Goal: Task Accomplishment & Management: Complete application form

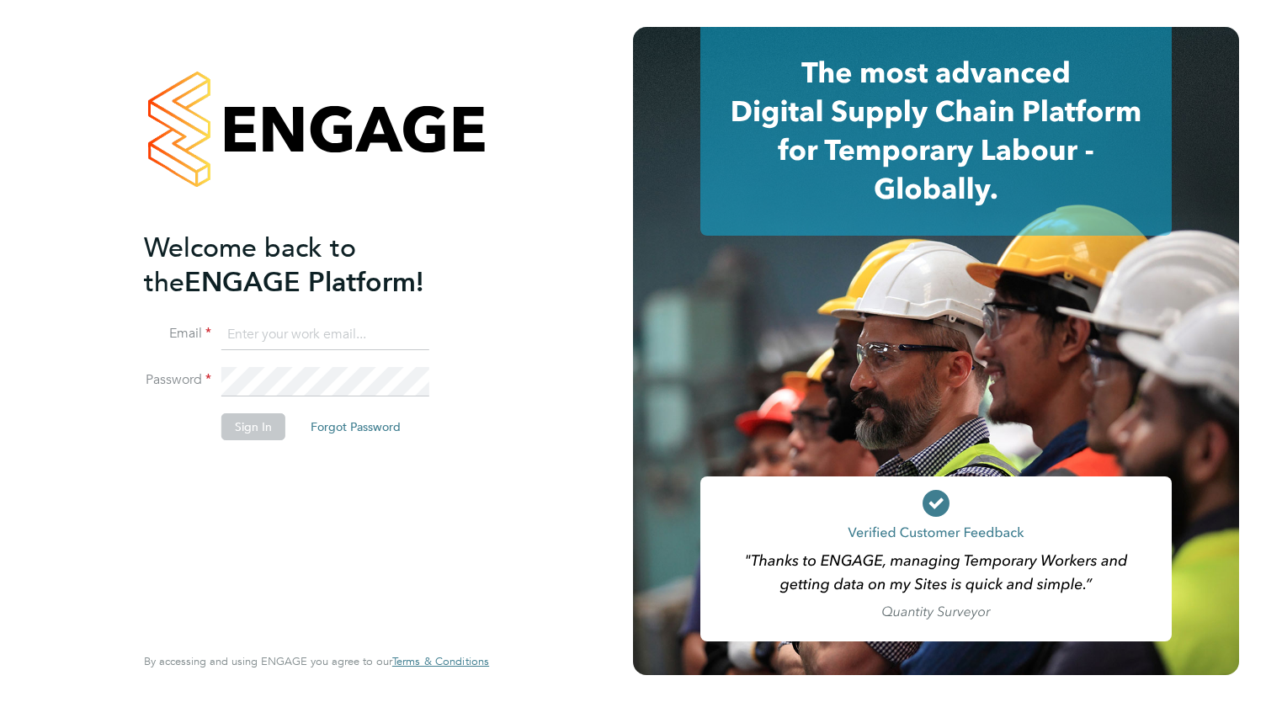
type input "cloughy21@hotmail.com"
click at [258, 428] on button "Sign In" at bounding box center [253, 426] width 64 height 27
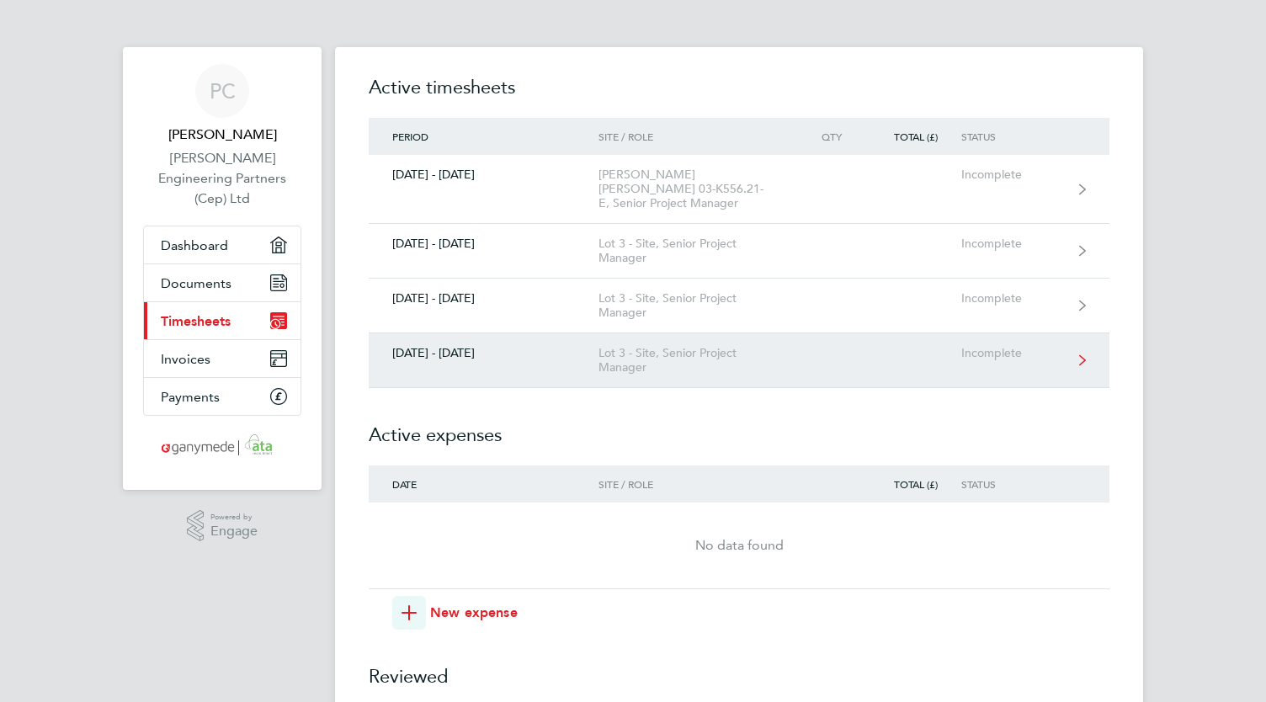
click at [469, 346] on div "[DATE] - [DATE]" at bounding box center [484, 353] width 230 height 14
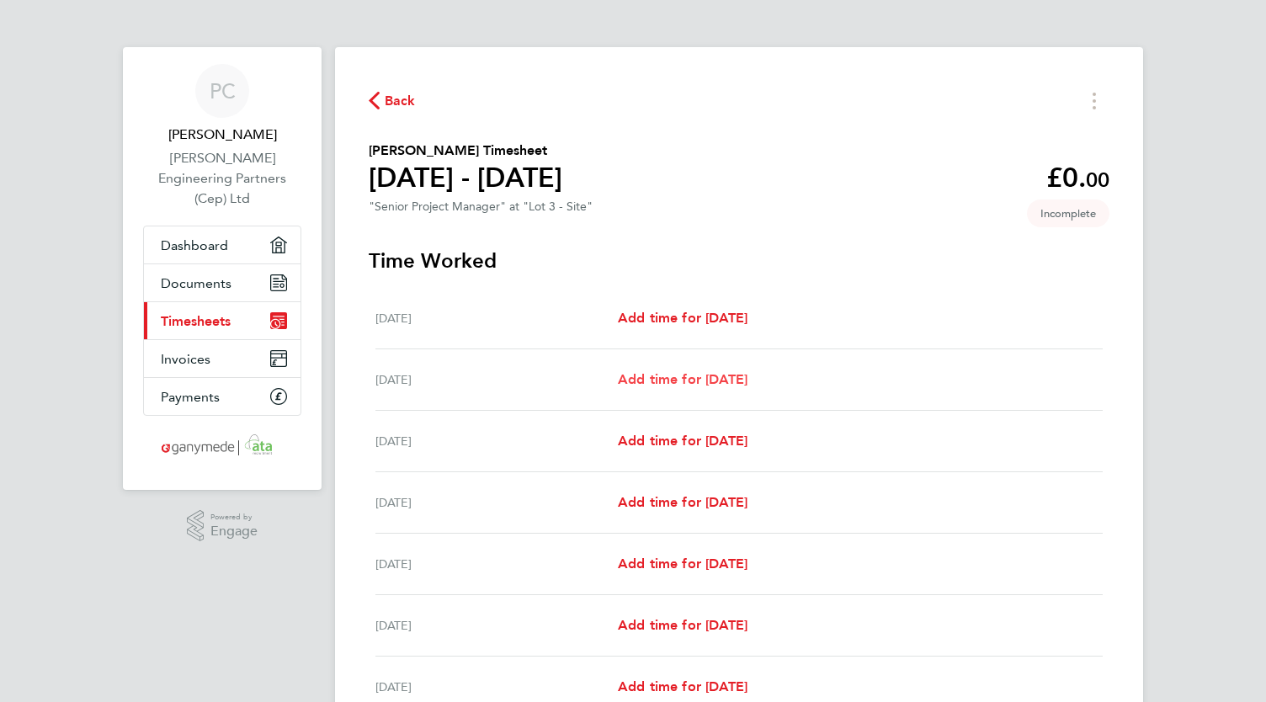
click at [683, 386] on span "Add time for [DATE]" at bounding box center [683, 379] width 130 height 16
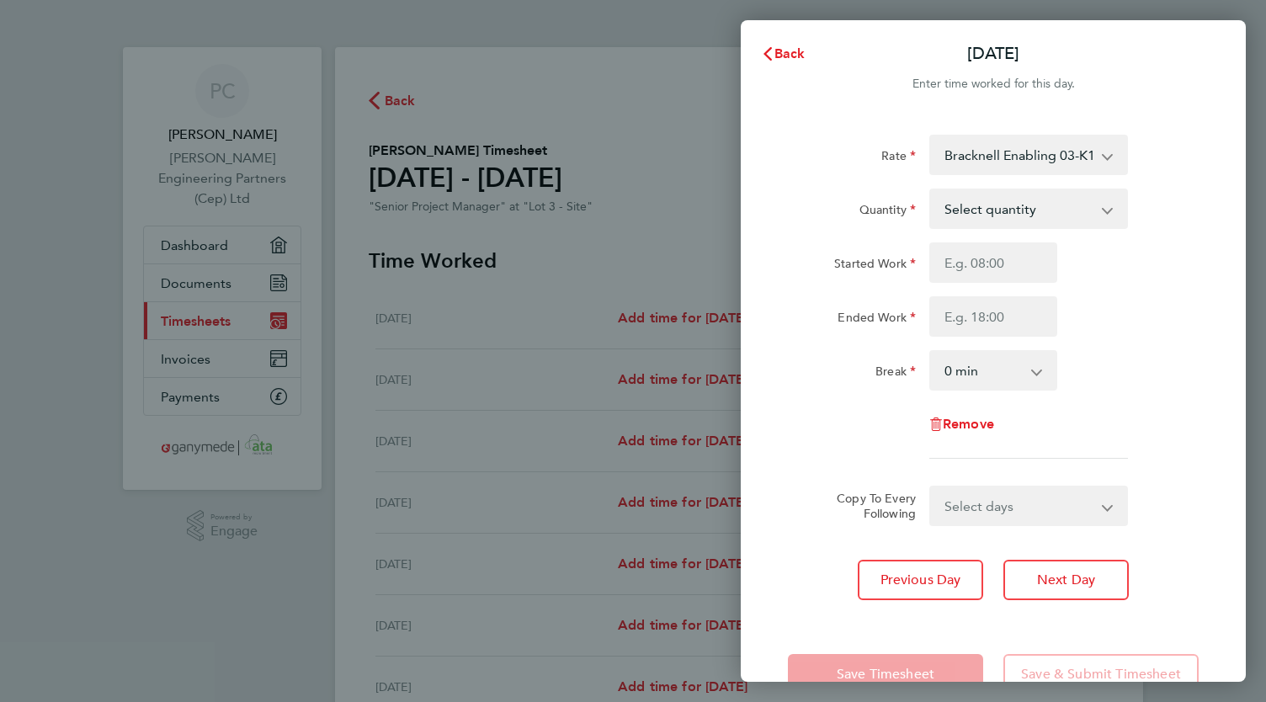
click at [1040, 212] on select "Select quantity 0.5 1" at bounding box center [1018, 208] width 175 height 37
select select "1"
click at [931, 190] on select "Select quantity 0.5 1" at bounding box center [1018, 208] width 175 height 37
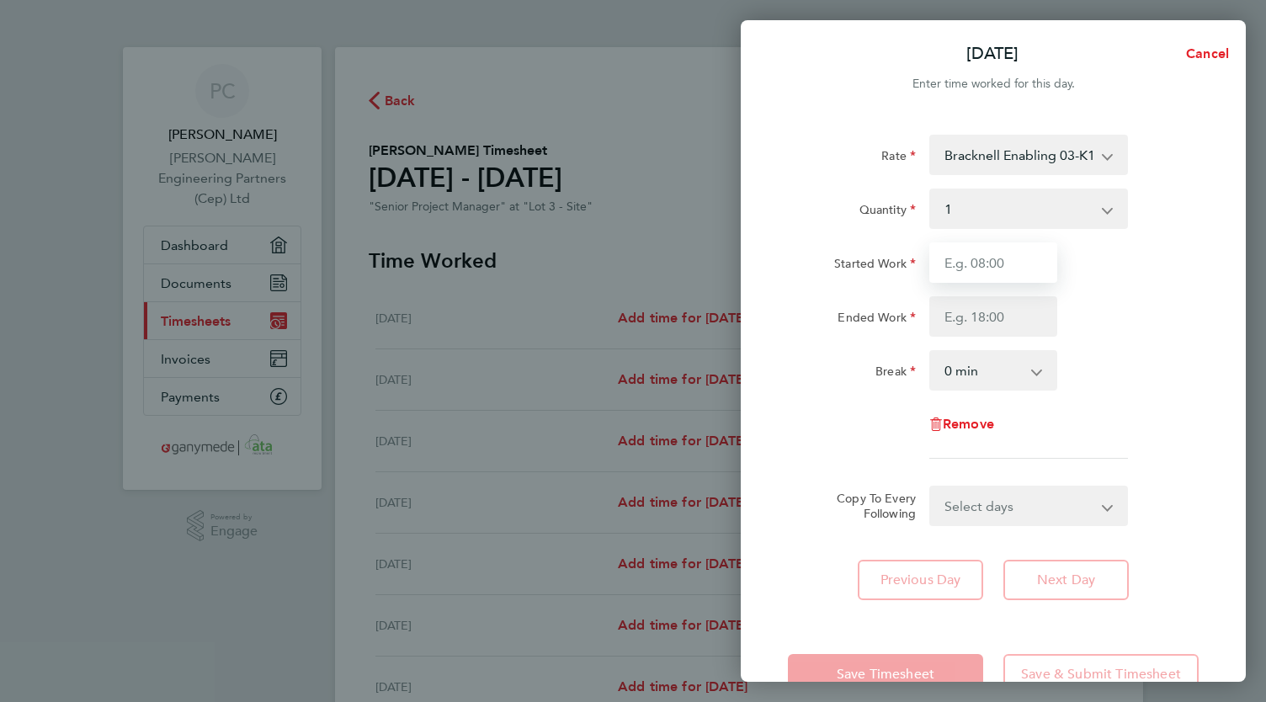
click at [992, 266] on input "Started Work" at bounding box center [993, 262] width 128 height 40
type input "08:00"
click at [988, 317] on input "Ended Work" at bounding box center [993, 316] width 128 height 40
type input "18:00"
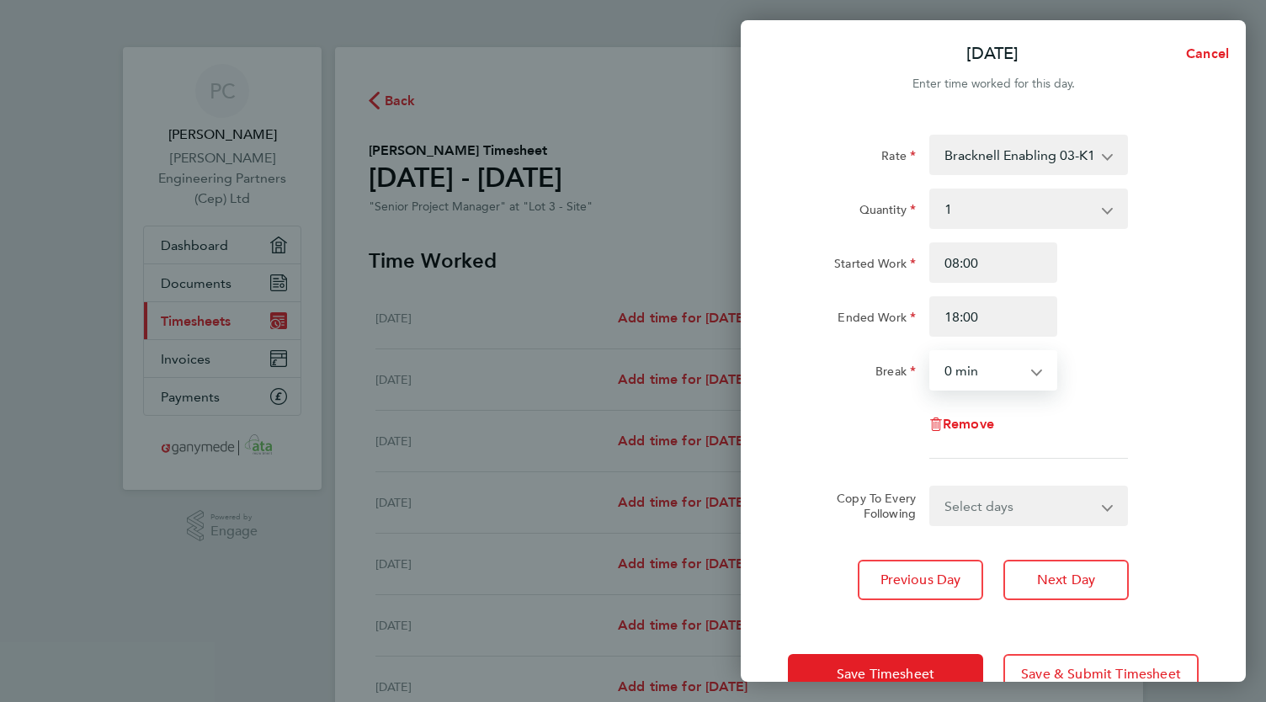
click at [991, 370] on select "0 min 15 min 30 min 45 min 60 min 75 min 90 min" at bounding box center [983, 370] width 104 height 37
select select "60"
click at [931, 352] on select "0 min 15 min 30 min 45 min 60 min 75 min 90 min" at bounding box center [983, 370] width 104 height 37
click at [985, 517] on select "Select days Day Weekday (Mon-Fri) Weekend (Sat-Sun) [DATE] [DATE] [DATE] [DATE]…" at bounding box center [1019, 505] width 177 height 37
select select "FRI"
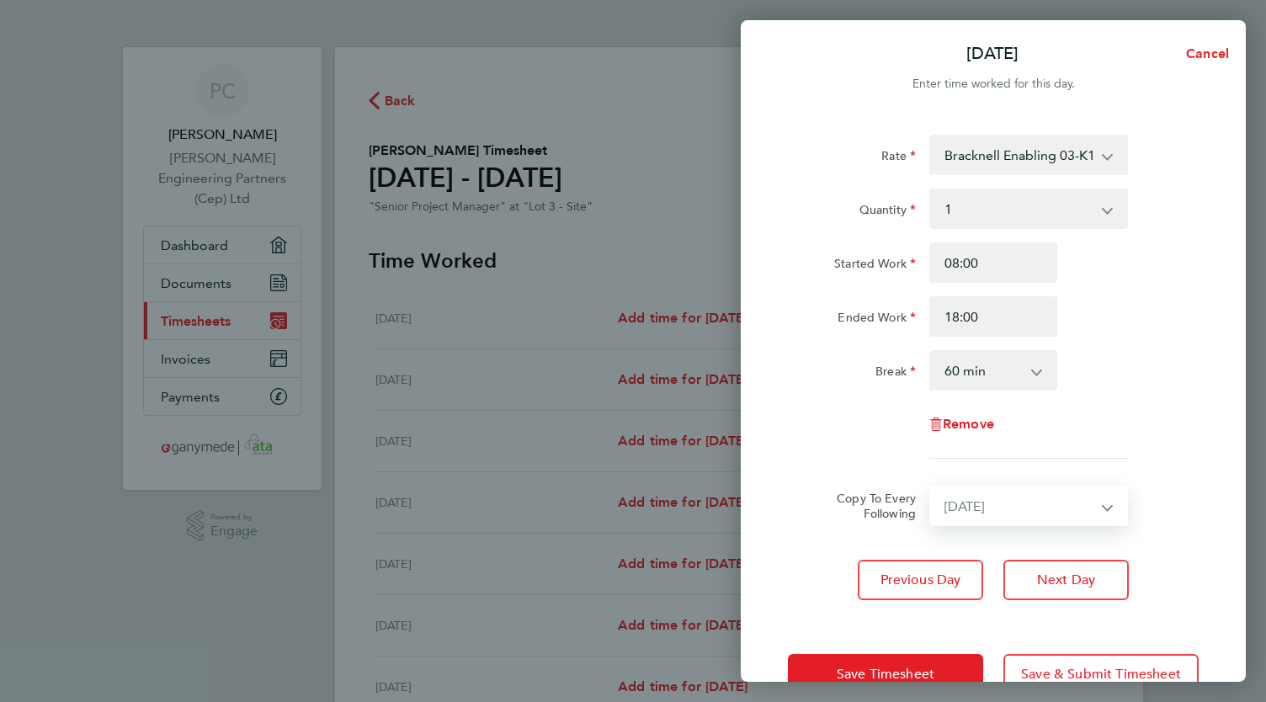
click at [931, 487] on select "Select days Day Weekday (Mon-Fri) Weekend (Sat-Sun) [DATE] [DATE] [DATE] [DATE]…" at bounding box center [1019, 505] width 177 height 37
select select "[DATE]"
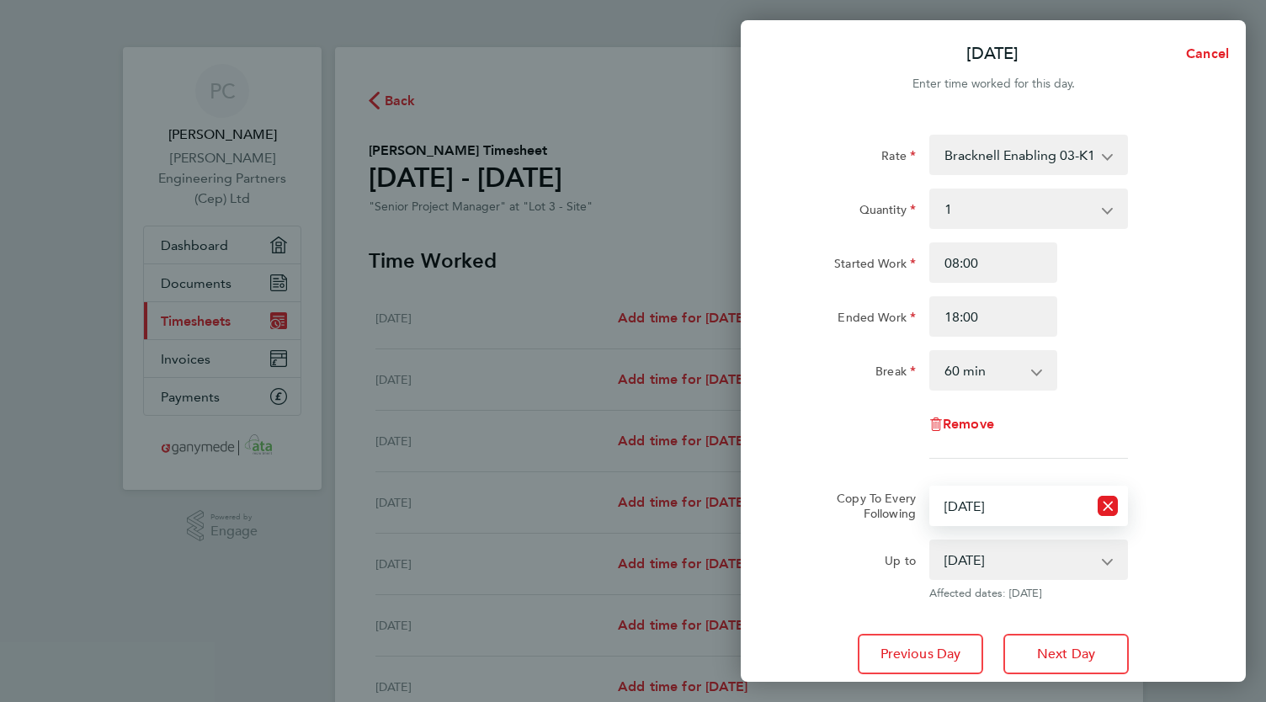
scroll to position [120, 0]
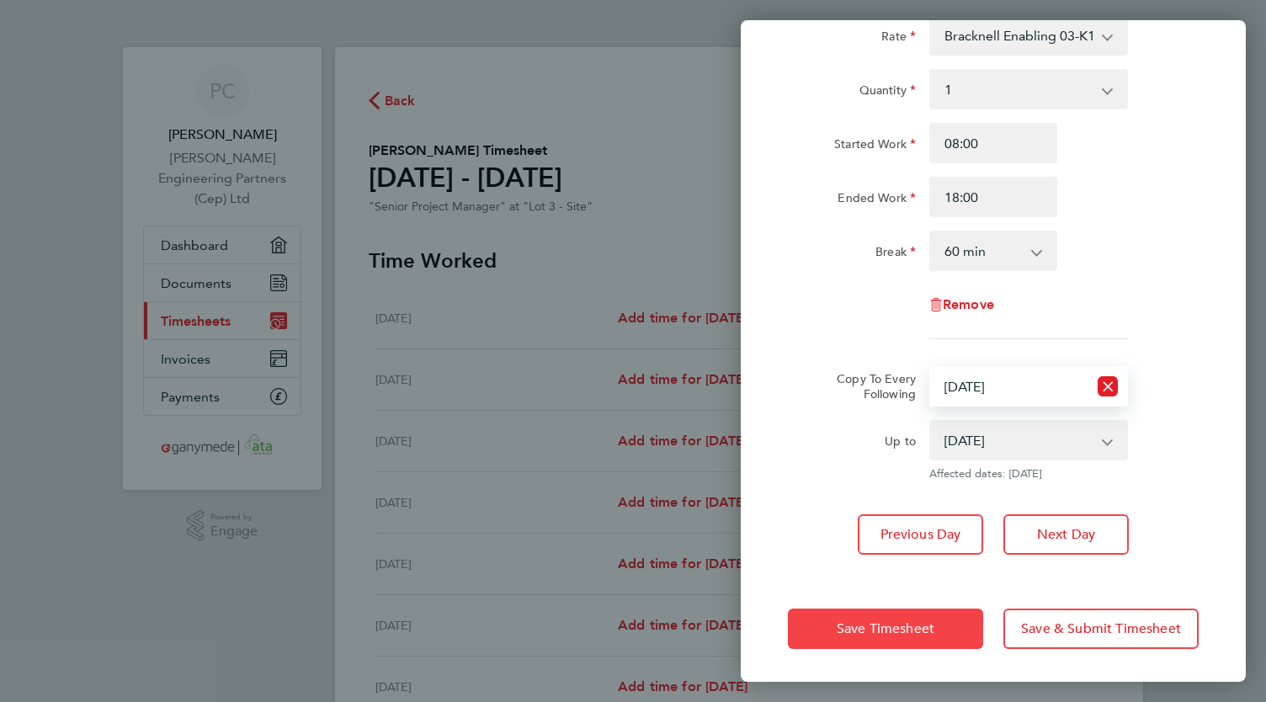
click at [896, 624] on span "Save Timesheet" at bounding box center [886, 628] width 98 height 17
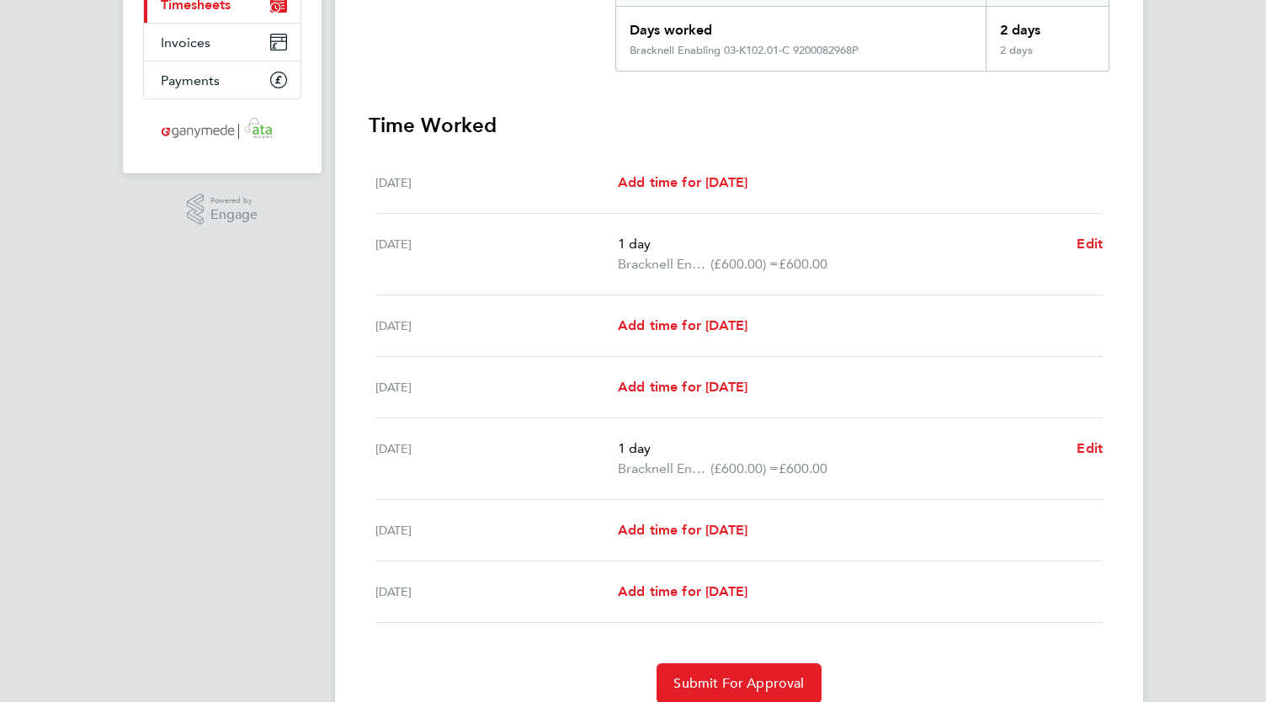
scroll to position [383, 0]
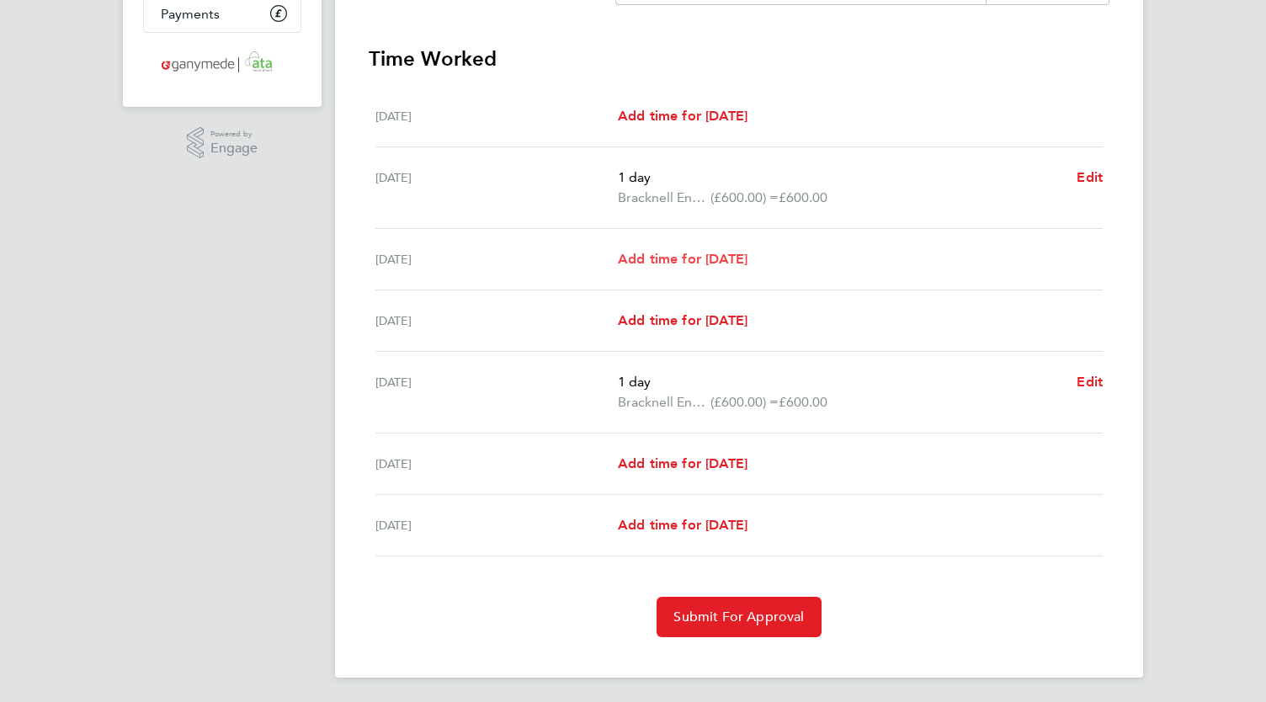
click at [696, 257] on span "Add time for [DATE]" at bounding box center [683, 259] width 130 height 16
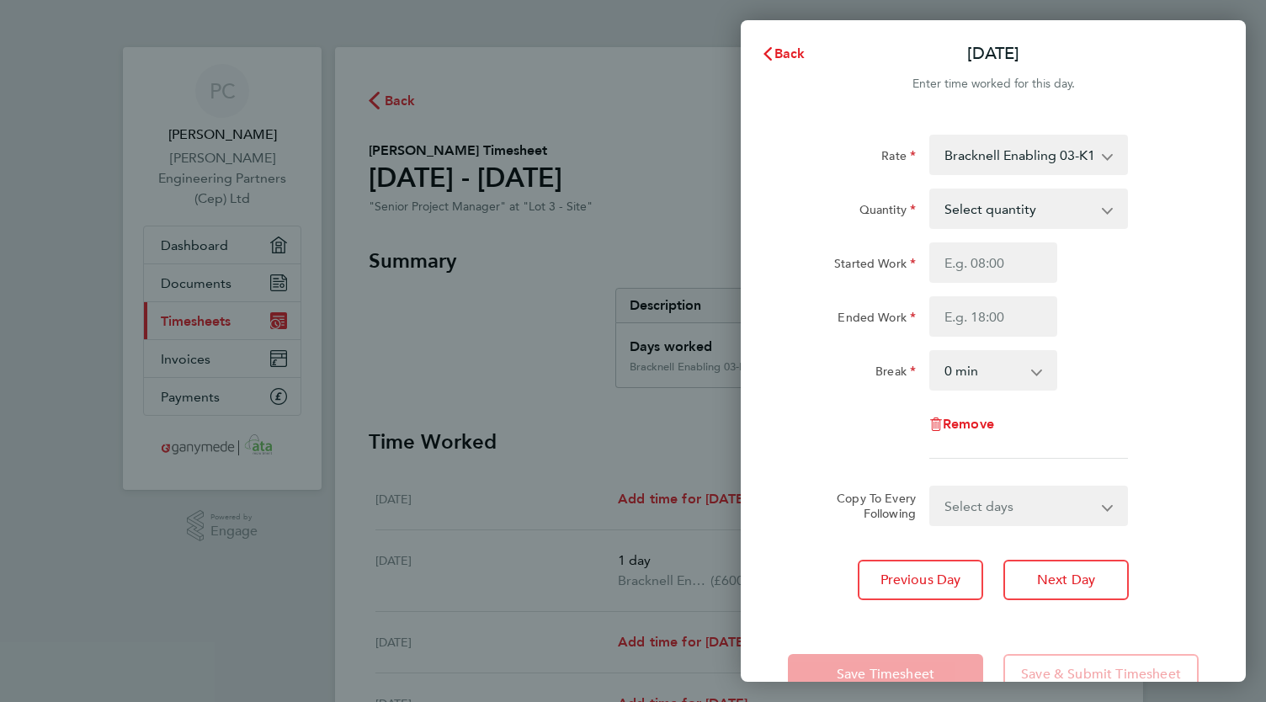
click at [1044, 162] on select "Bracknell Enabling 03-K102.01-C 9200082968P - 600.00 [PERSON_NAME][GEOGRAPHIC_D…" at bounding box center [1018, 154] width 175 height 37
click at [844, 125] on div "Rate Bracknell Enabling 03-K102.01-C 9200082968P - 600.00 [PERSON_NAME][GEOGRAP…" at bounding box center [993, 367] width 505 height 506
click at [1004, 158] on select "Bracknell Enabling 03-K102.01-C 9200082968P - 600.00 [PERSON_NAME][GEOGRAPHIC_D…" at bounding box center [1018, 154] width 175 height 37
click at [1048, 157] on select "Bracknell Enabling 03-K102.01-C 9200082968P - 600.00 [PERSON_NAME][GEOGRAPHIC_D…" at bounding box center [1018, 154] width 175 height 37
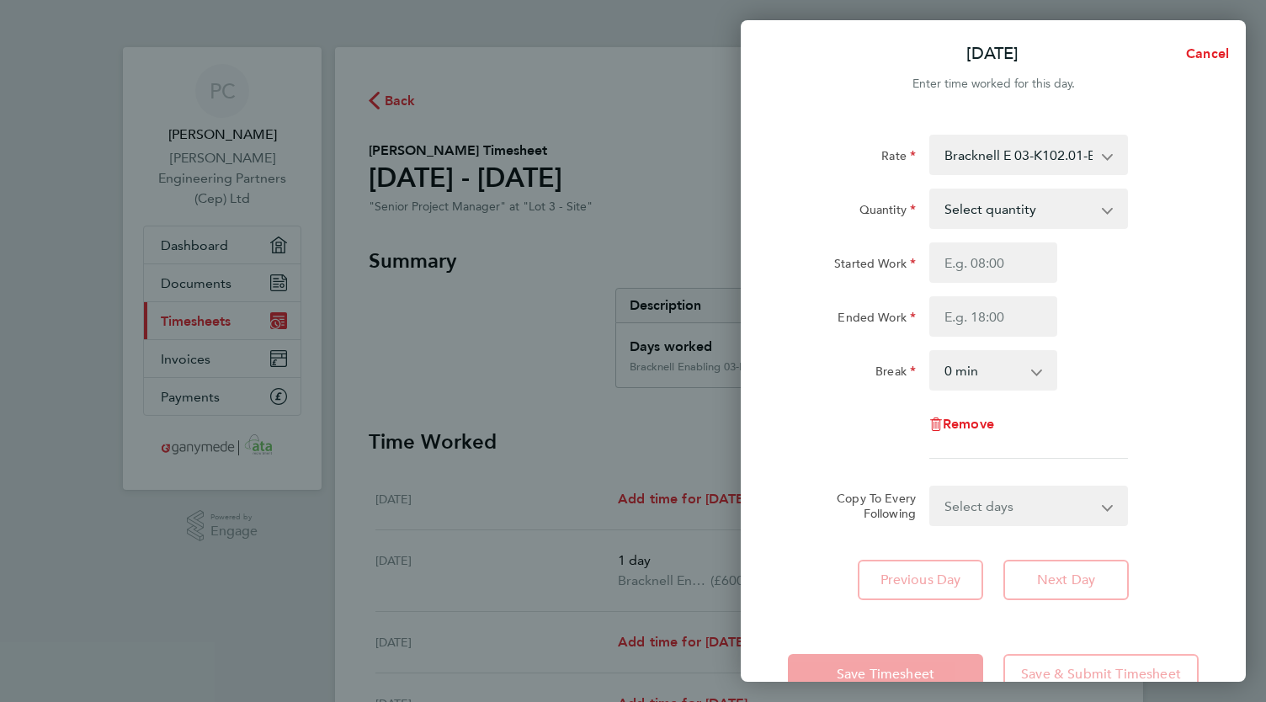
click at [1020, 211] on select "Select quantity 0.5 1" at bounding box center [1018, 208] width 175 height 37
select select "1"
click at [931, 190] on select "Select quantity 0.5 1" at bounding box center [1018, 208] width 175 height 37
click at [997, 260] on input "Started Work" at bounding box center [993, 262] width 128 height 40
type input "08:00"
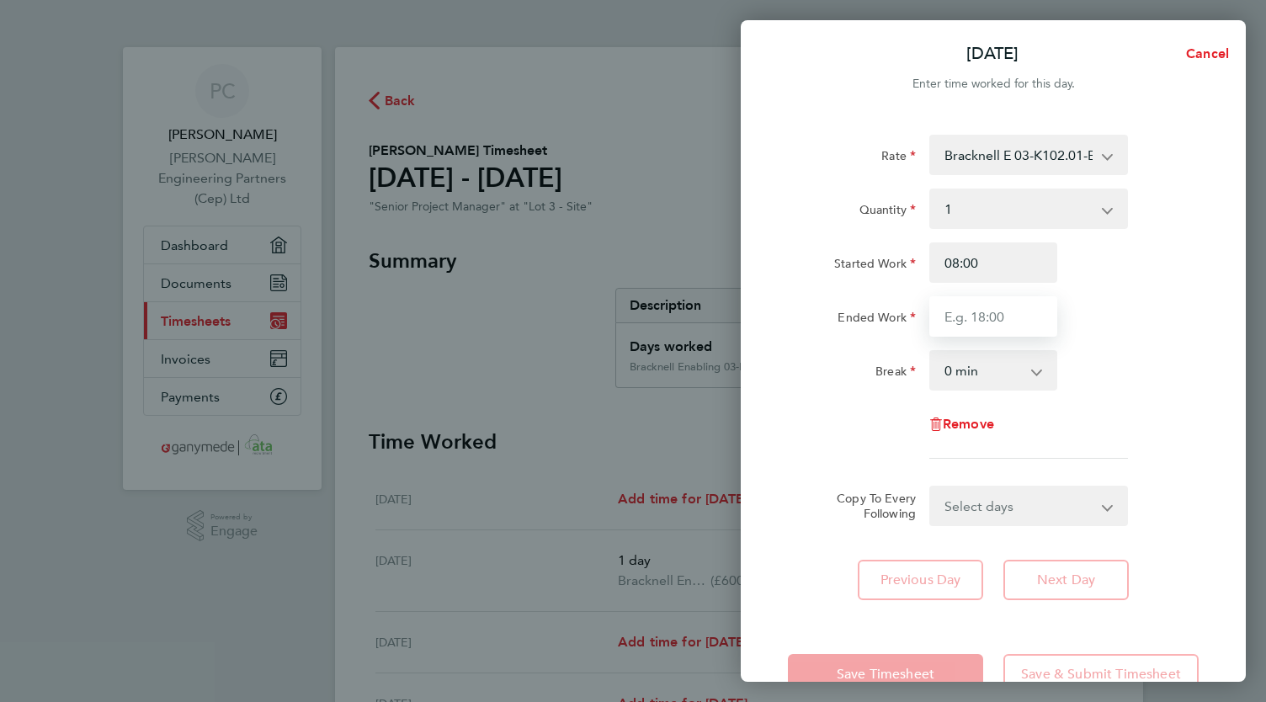
click at [1003, 316] on input "Ended Work" at bounding box center [993, 316] width 128 height 40
type input "18:00"
click at [988, 366] on select "0 min 15 min 30 min 45 min 60 min 75 min 90 min" at bounding box center [983, 370] width 104 height 37
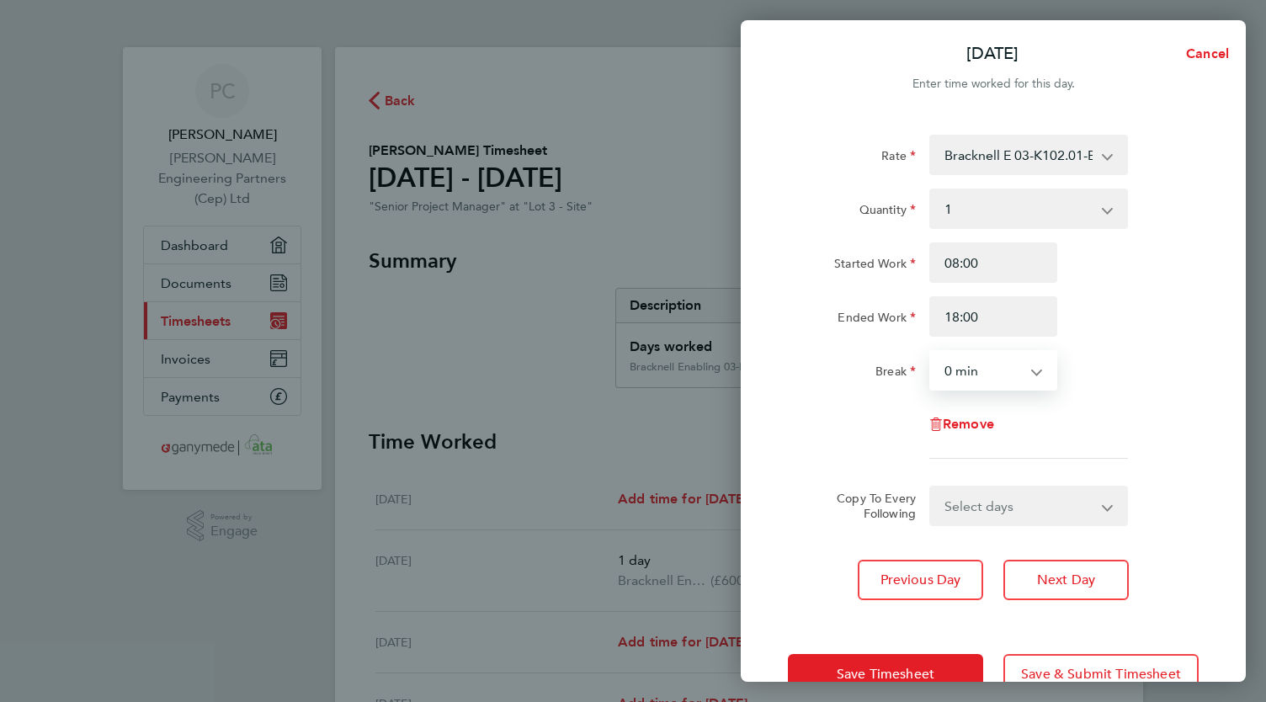
select select "60"
click at [931, 352] on select "0 min 15 min 30 min 45 min 60 min 75 min 90 min" at bounding box center [983, 370] width 104 height 37
click at [914, 669] on span "Save Timesheet" at bounding box center [886, 674] width 98 height 17
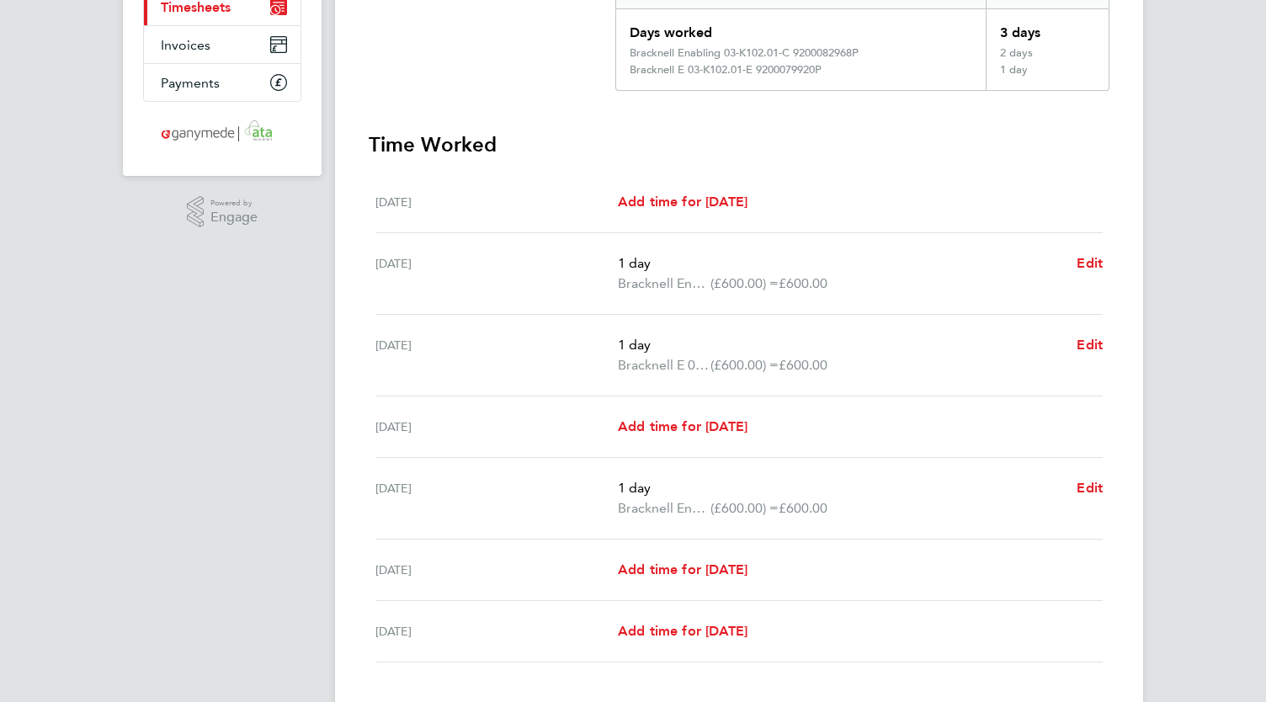
scroll to position [337, 0]
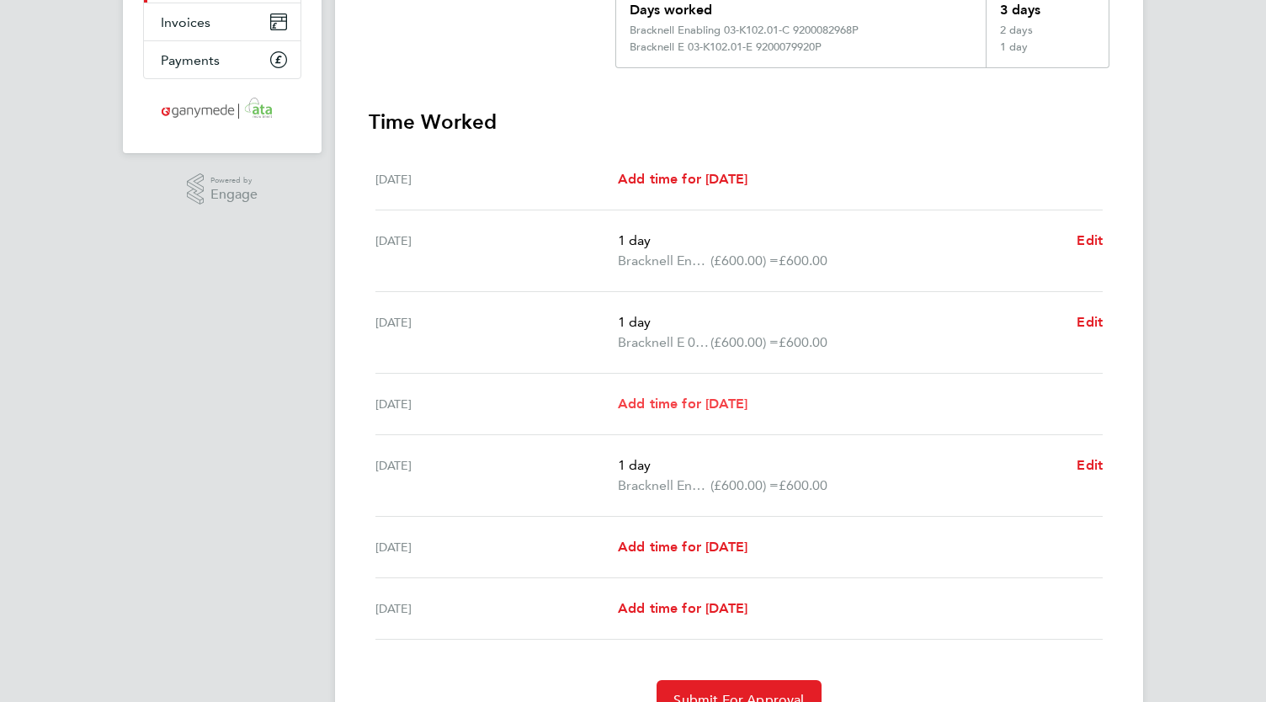
click at [700, 403] on span "Add time for [DATE]" at bounding box center [683, 404] width 130 height 16
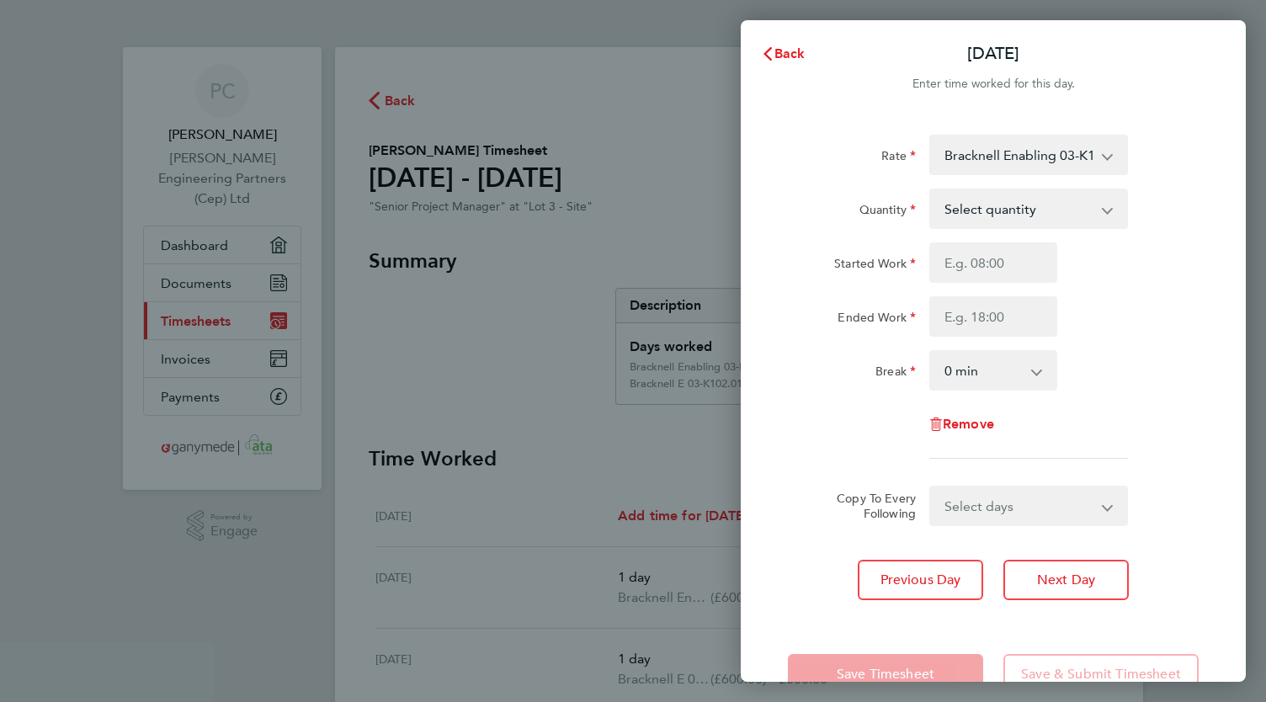
click at [1054, 148] on select "Bracknell Enabling 03-K102.01-C 9200082968P - 600.00 [PERSON_NAME][GEOGRAPHIC_D…" at bounding box center [1018, 154] width 175 height 37
click at [1073, 209] on select "Select quantity 0.5 1" at bounding box center [1018, 208] width 175 height 37
click at [1063, 152] on select "Bracknell Enabling 03-K102.01-C 9200082968P - 600.00 [PERSON_NAME][GEOGRAPHIC_D…" at bounding box center [1018, 154] width 175 height 37
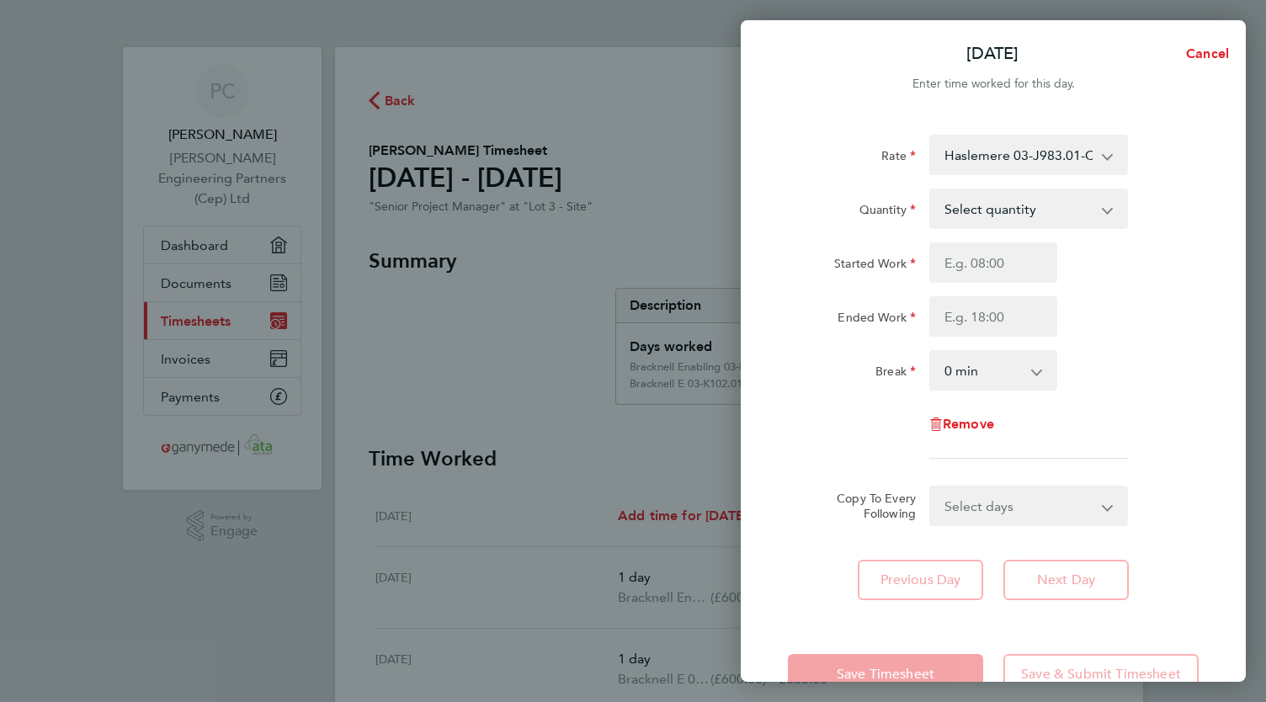
click at [1032, 207] on select "Select quantity 0.5 1" at bounding box center [1018, 208] width 175 height 37
select select "1"
click at [931, 190] on select "Select quantity 0.5 1" at bounding box center [1018, 208] width 175 height 37
click at [973, 271] on input "Started Work" at bounding box center [993, 262] width 128 height 40
type input "08:00"
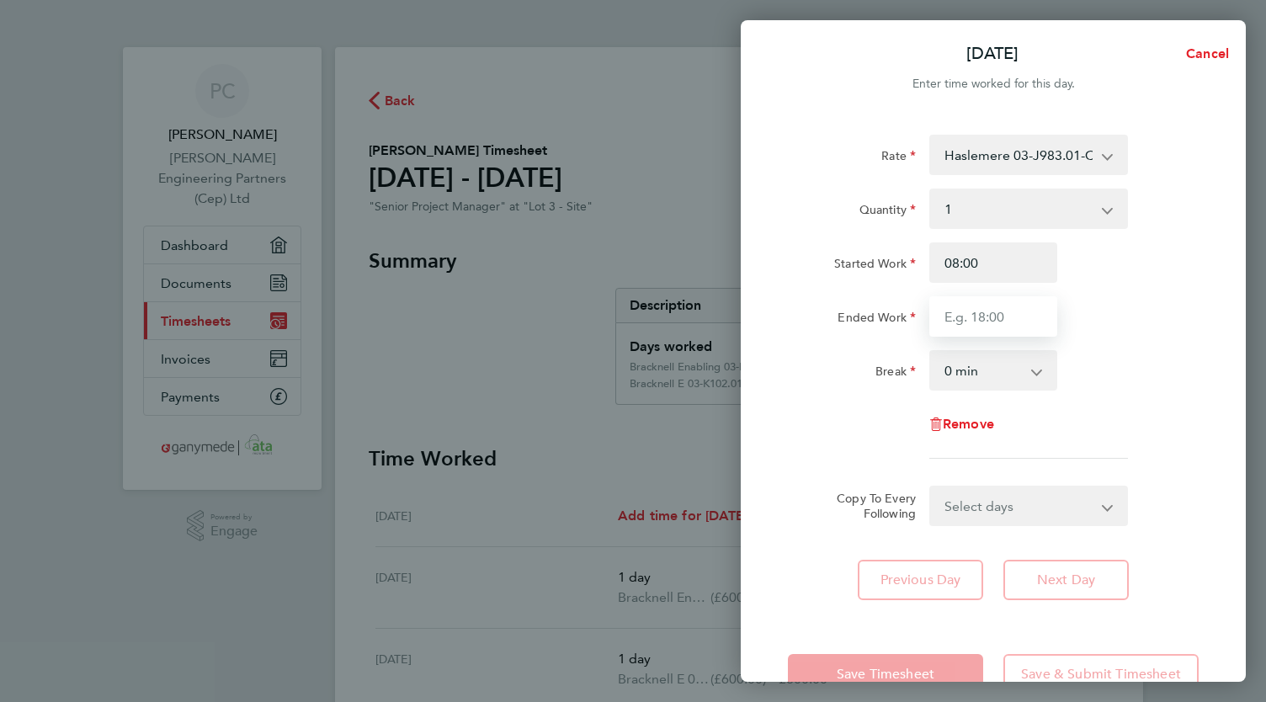
click at [975, 316] on input "Ended Work" at bounding box center [993, 316] width 128 height 40
type input "18:00"
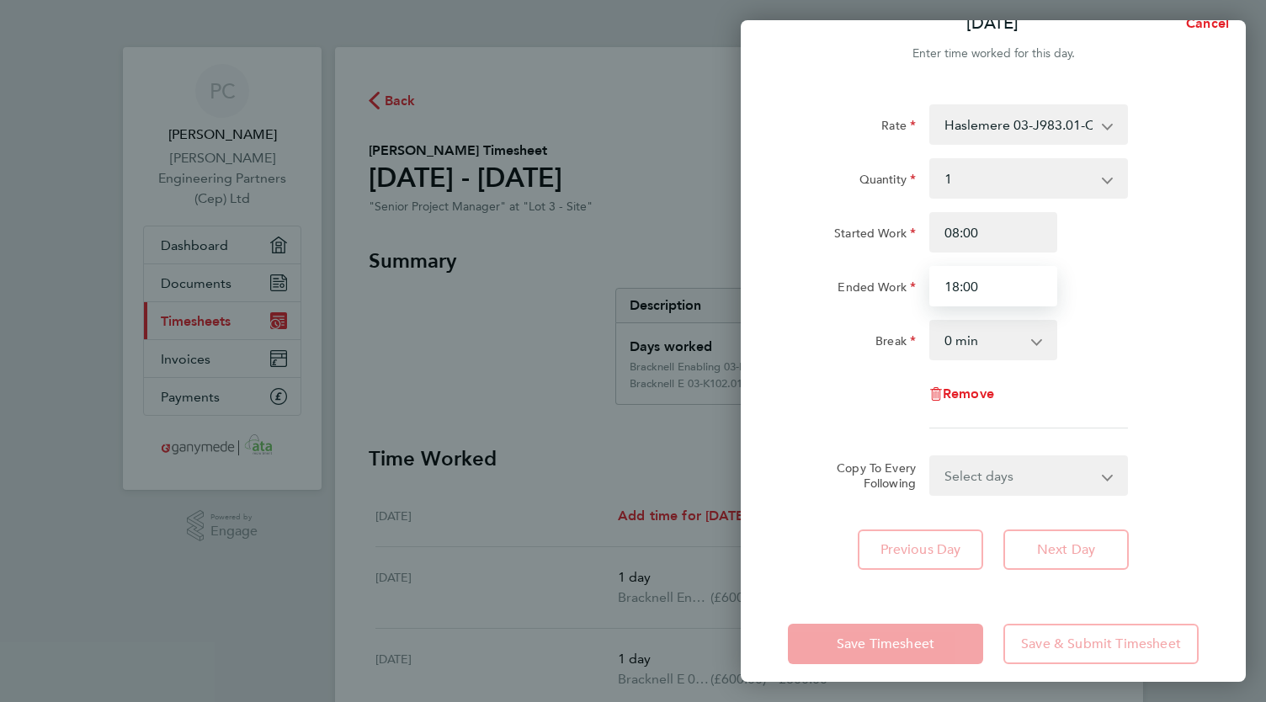
scroll to position [45, 0]
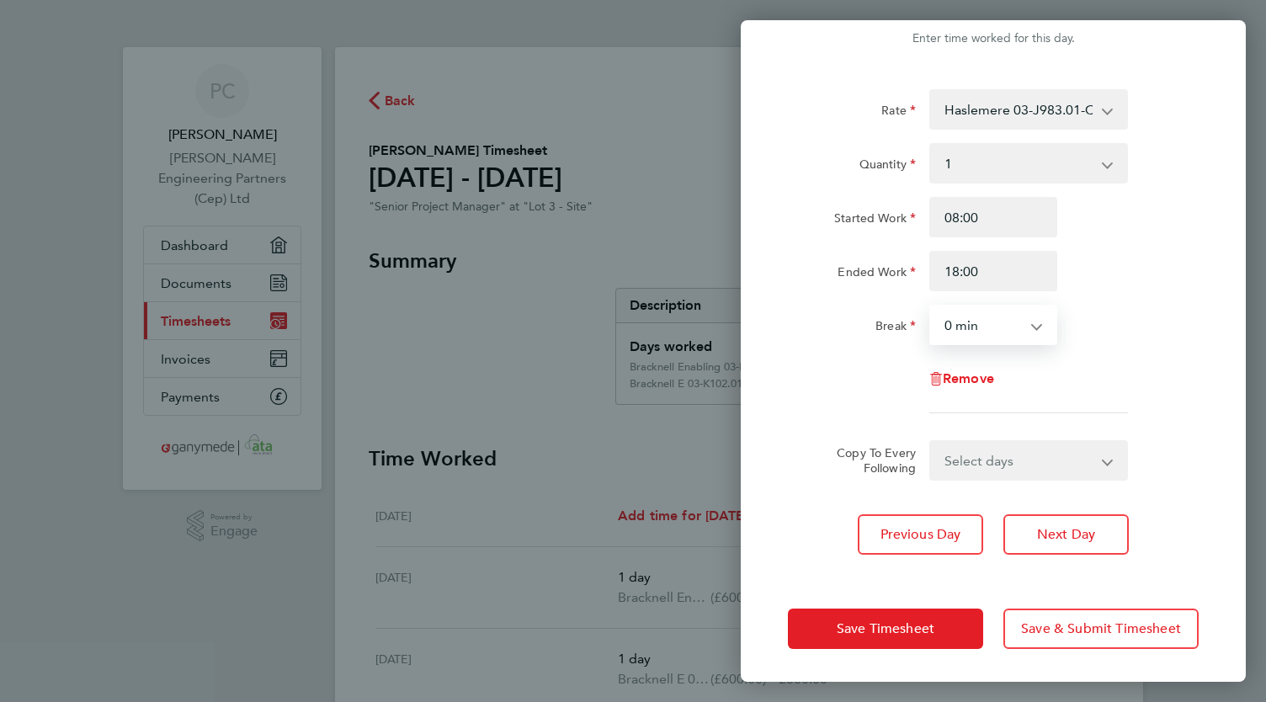
click at [998, 322] on select "0 min 15 min 30 min 45 min 60 min 75 min 90 min" at bounding box center [983, 324] width 104 height 37
select select "60"
click at [931, 306] on select "0 min 15 min 30 min 45 min 60 min 75 min 90 min" at bounding box center [983, 324] width 104 height 37
click at [1128, 336] on div "Break 0 min 15 min 30 min 45 min 60 min 75 min 90 min" at bounding box center [993, 325] width 424 height 40
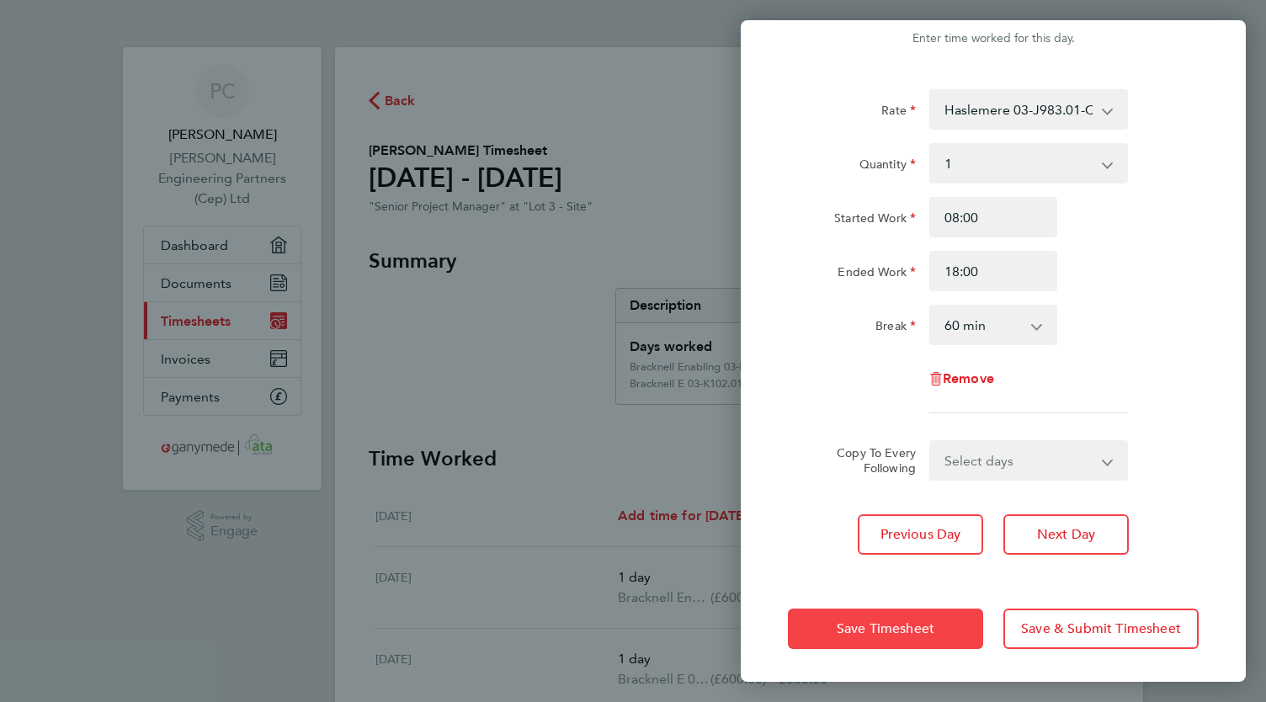
click at [883, 620] on span "Save Timesheet" at bounding box center [886, 628] width 98 height 17
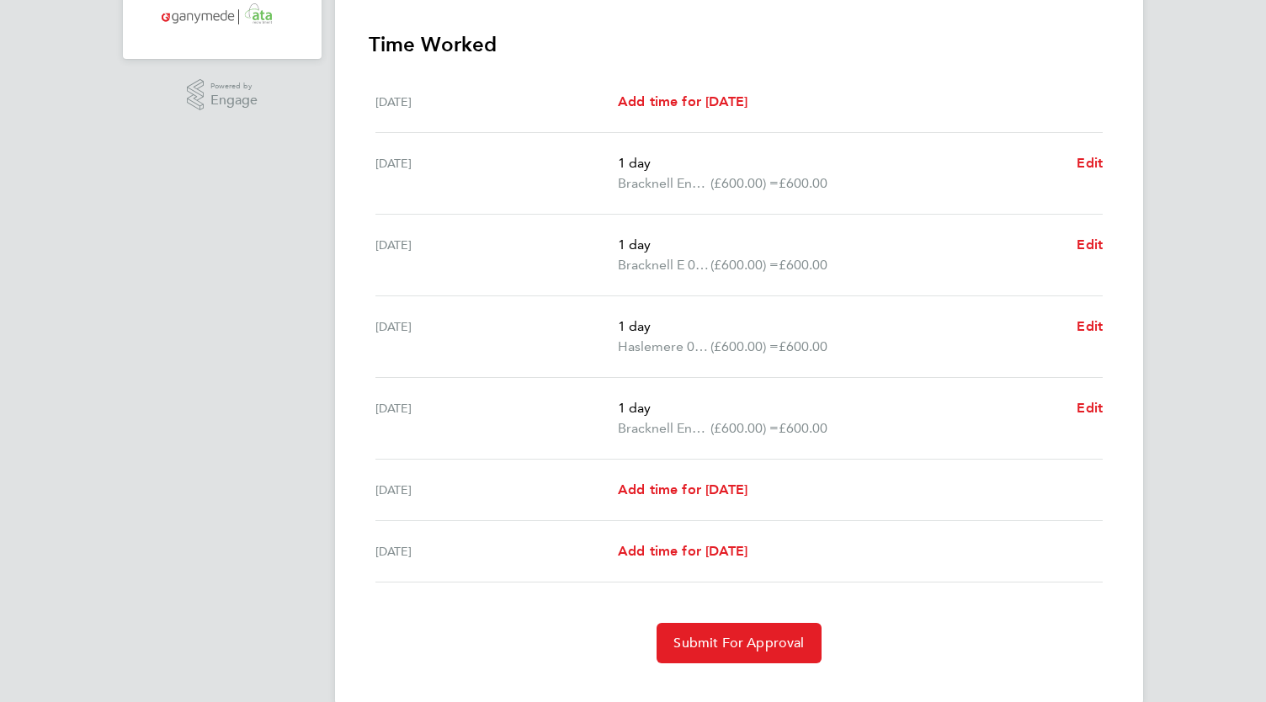
scroll to position [457, 0]
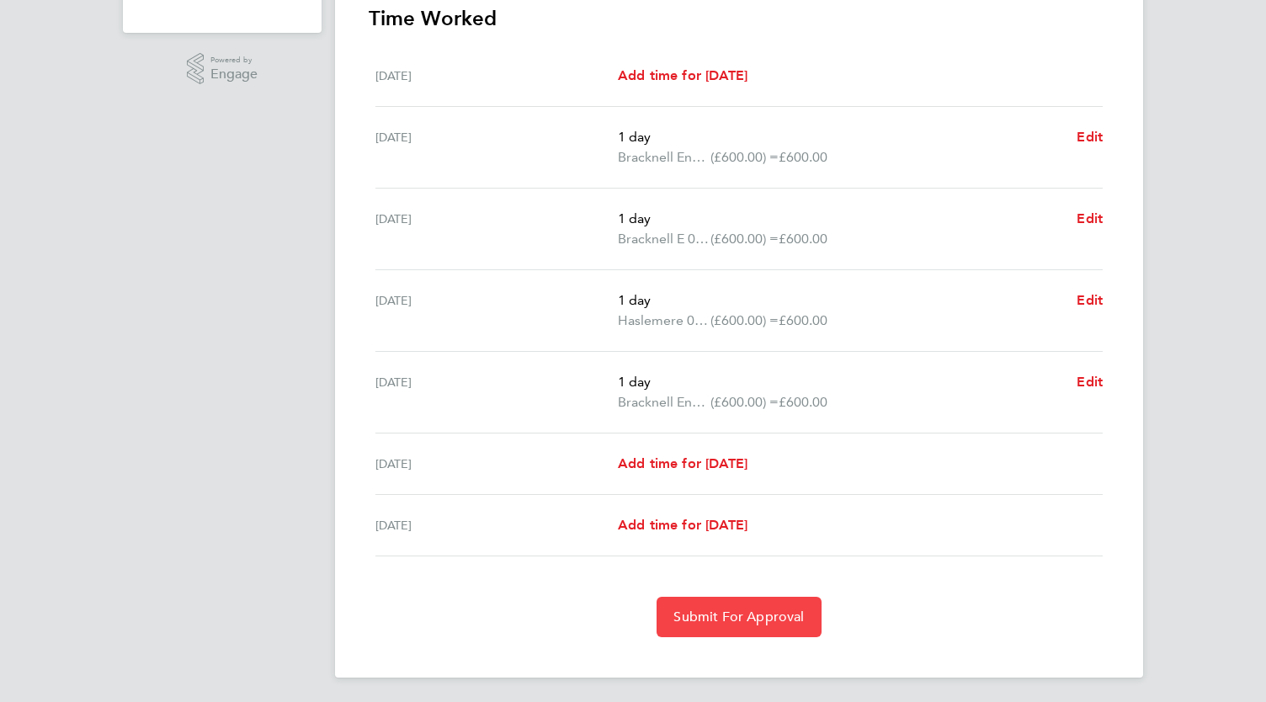
click at [729, 620] on span "Submit For Approval" at bounding box center [739, 617] width 130 height 17
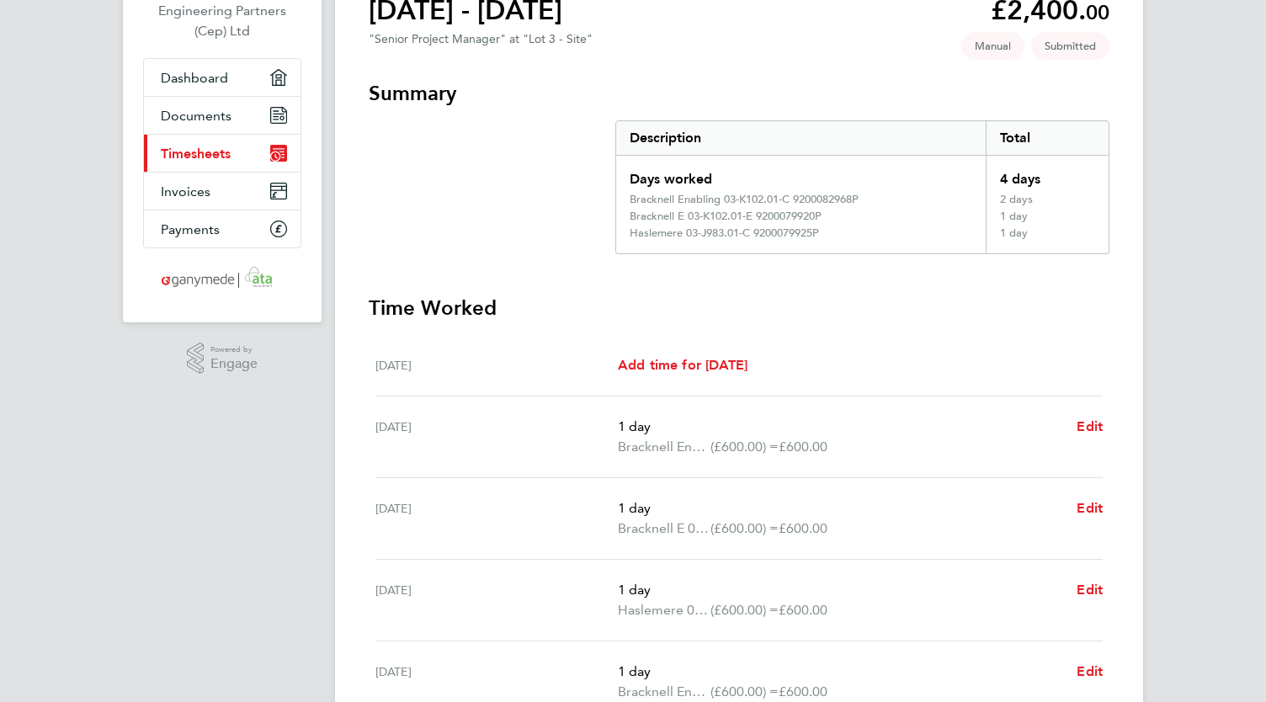
scroll to position [376, 0]
